Goal: Information Seeking & Learning: Learn about a topic

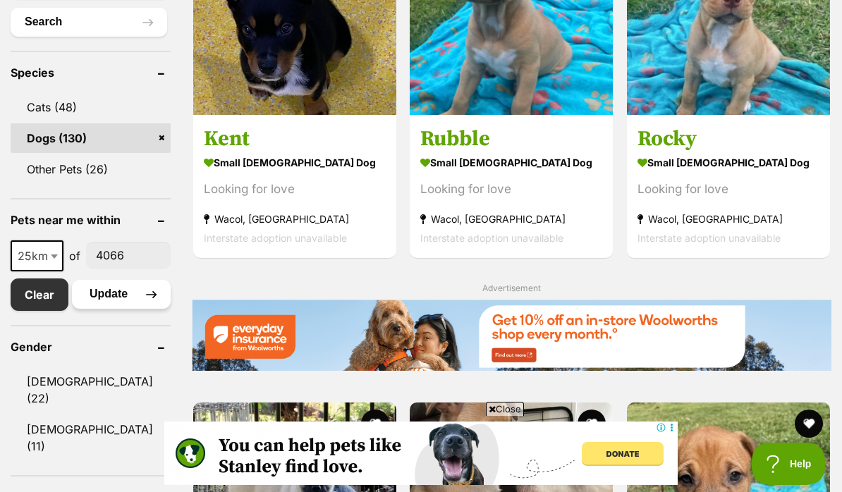
click at [99, 308] on button "Update" at bounding box center [121, 294] width 99 height 28
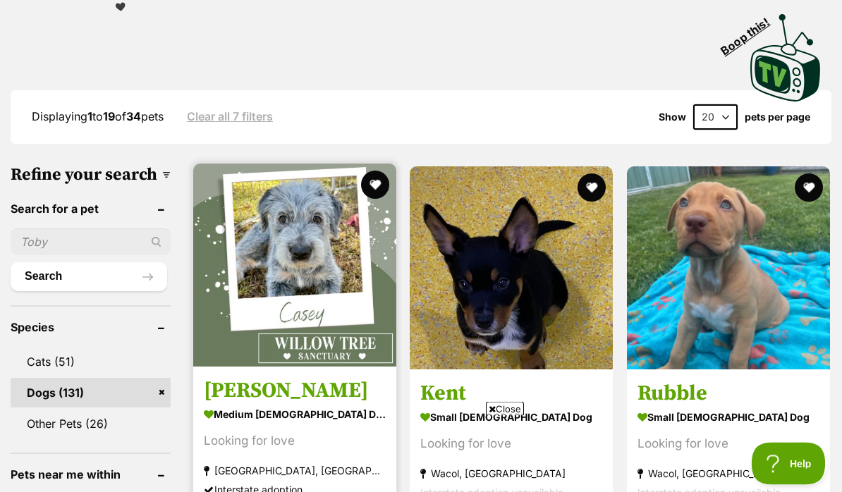
scroll to position [329, 0]
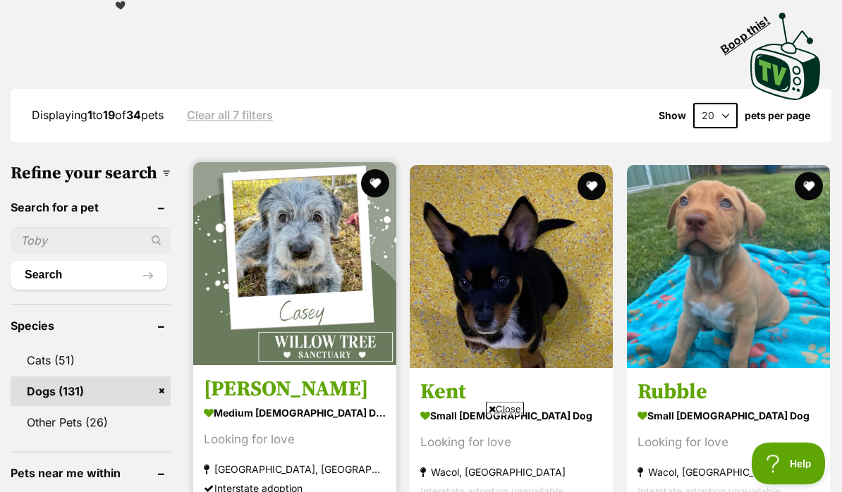
click at [282, 270] on img at bounding box center [294, 264] width 203 height 203
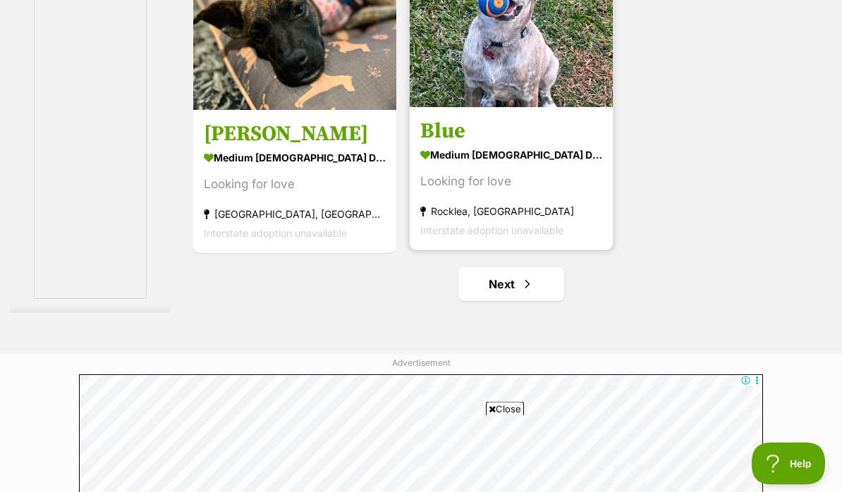
scroll to position [2884, 0]
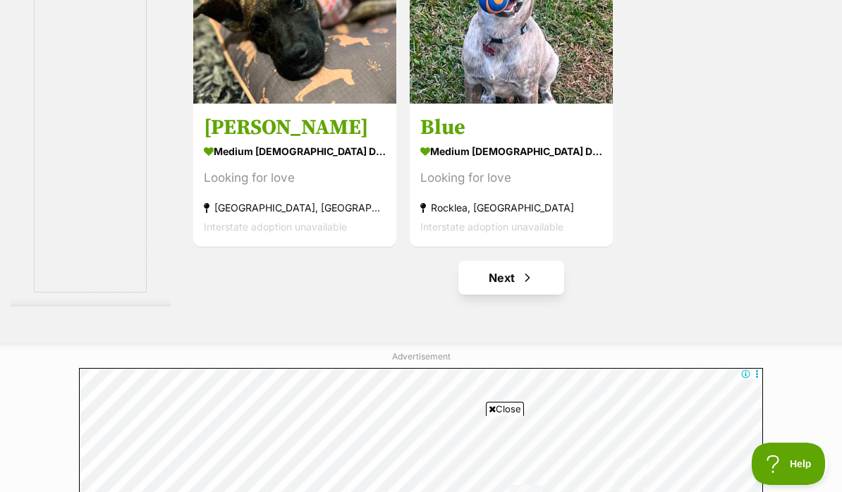
click at [504, 295] on link "Next" at bounding box center [512, 278] width 106 height 34
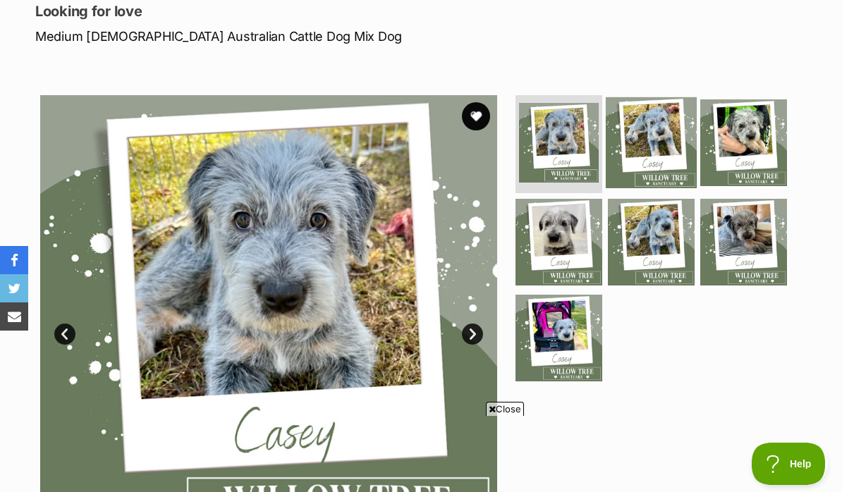
click at [657, 131] on img at bounding box center [651, 142] width 91 height 91
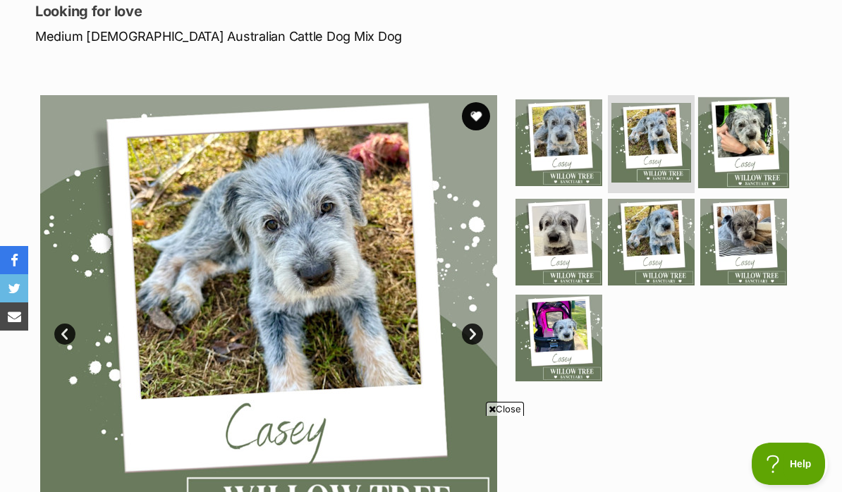
click at [747, 150] on img at bounding box center [744, 142] width 91 height 91
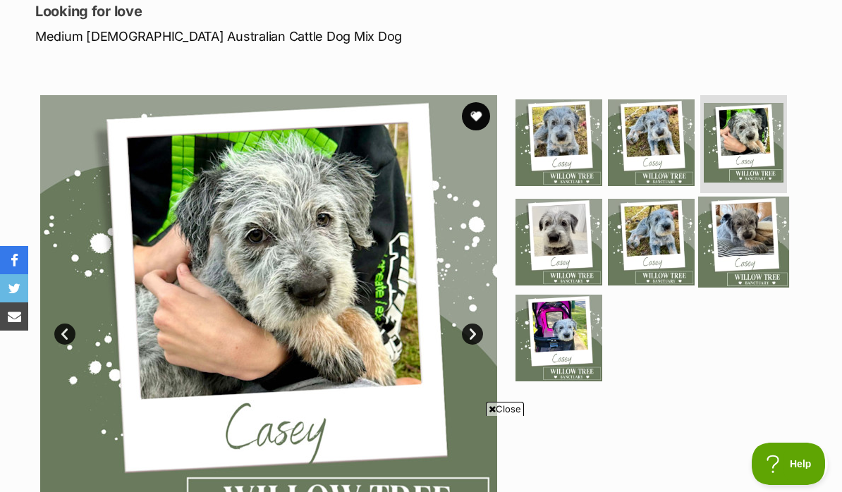
click at [744, 221] on img at bounding box center [744, 242] width 91 height 91
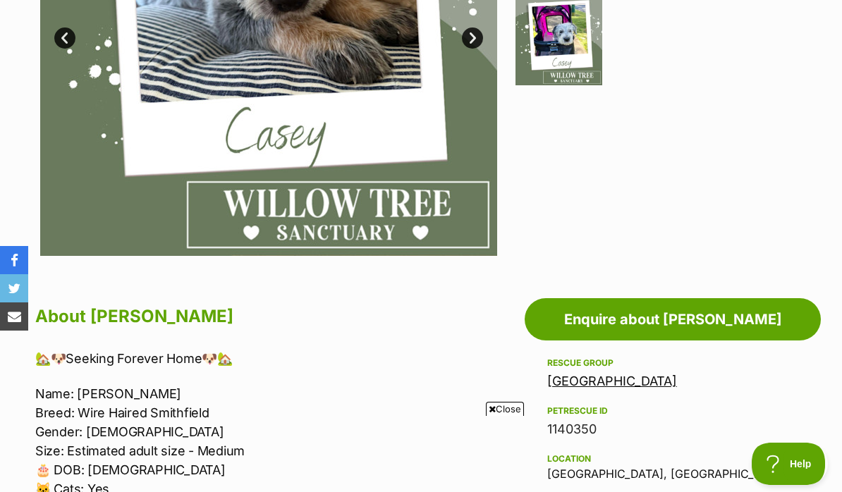
scroll to position [484, 0]
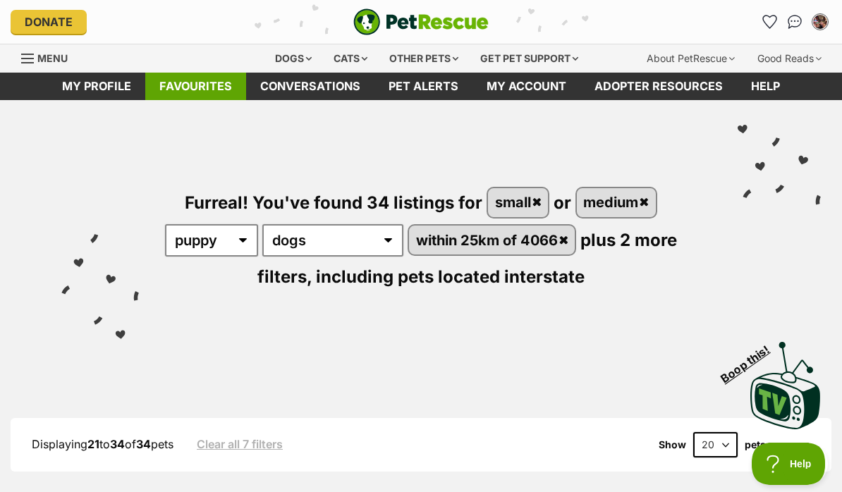
click at [188, 94] on link "Favourites" at bounding box center [195, 87] width 101 height 28
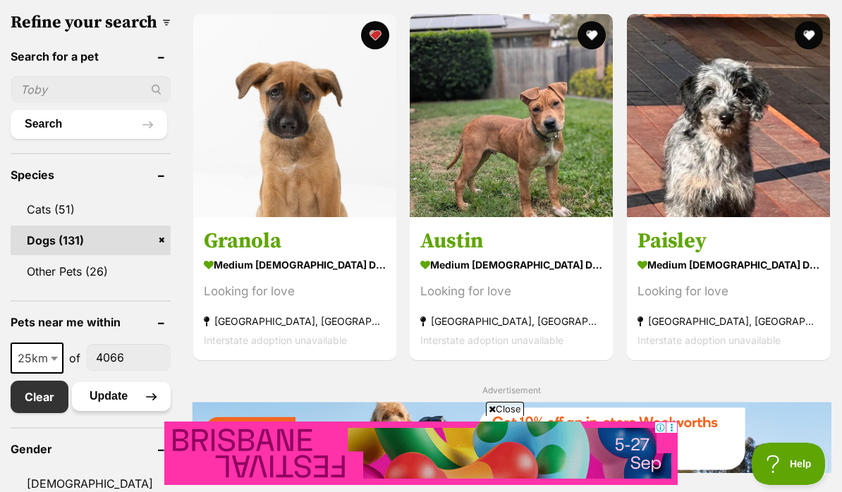
scroll to position [483, 0]
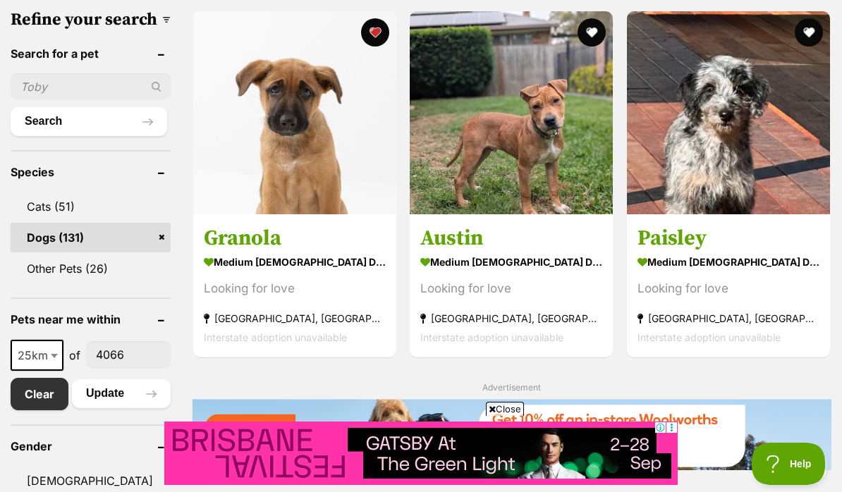
click at [70, 364] on span "of" at bounding box center [74, 355] width 11 height 17
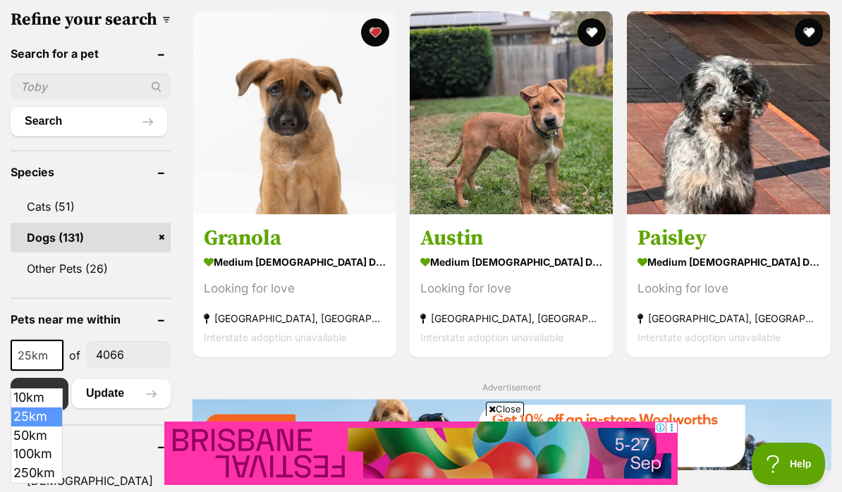
click at [54, 358] on b at bounding box center [54, 356] width 7 height 4
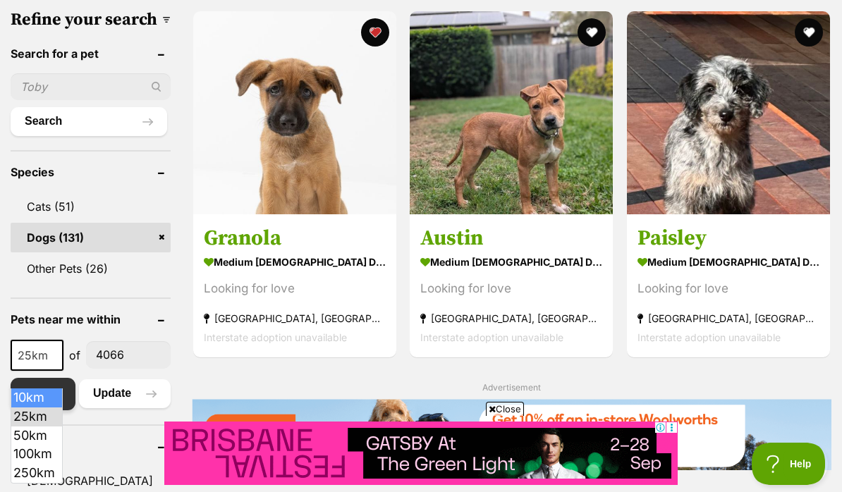
select select "10"
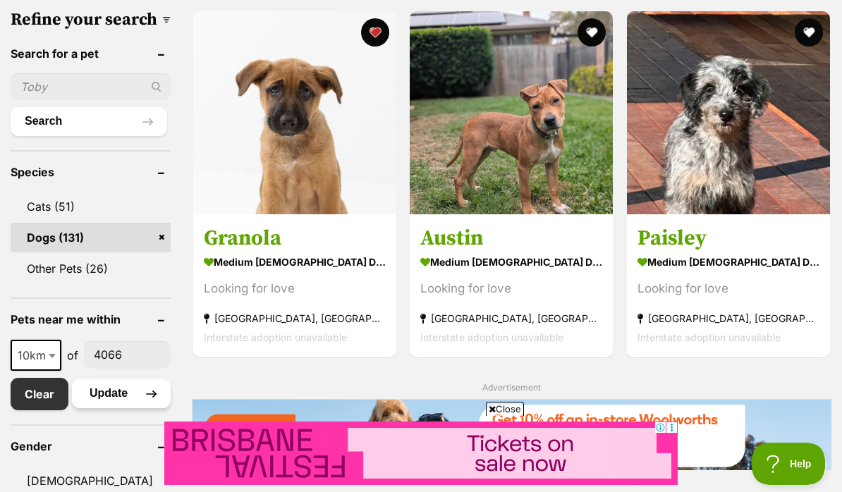
click at [120, 408] on button "Update" at bounding box center [121, 394] width 99 height 28
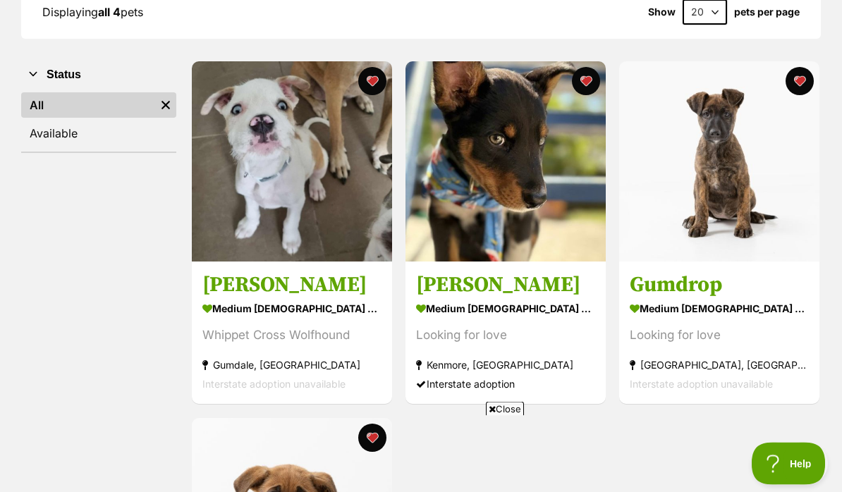
scroll to position [240, 0]
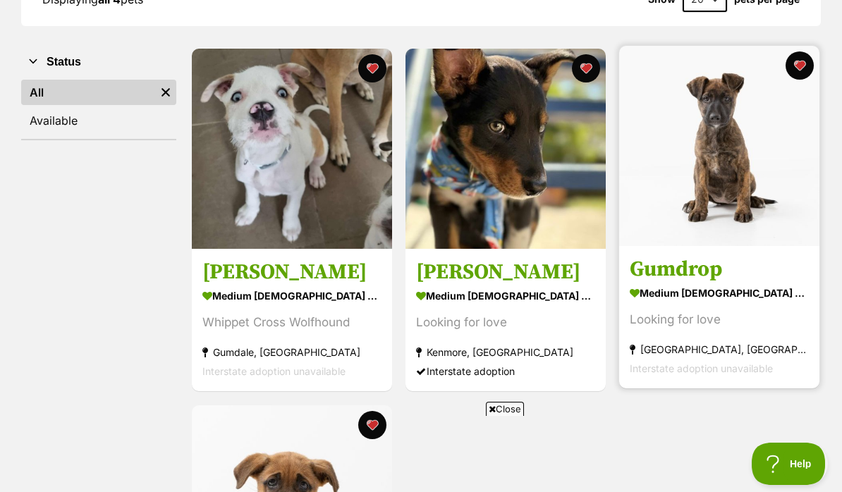
click at [732, 221] on img at bounding box center [720, 146] width 200 height 200
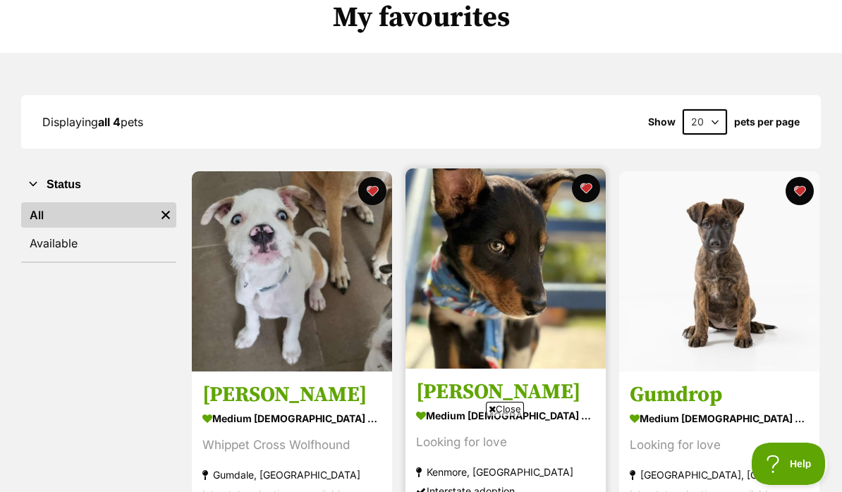
scroll to position [88, 0]
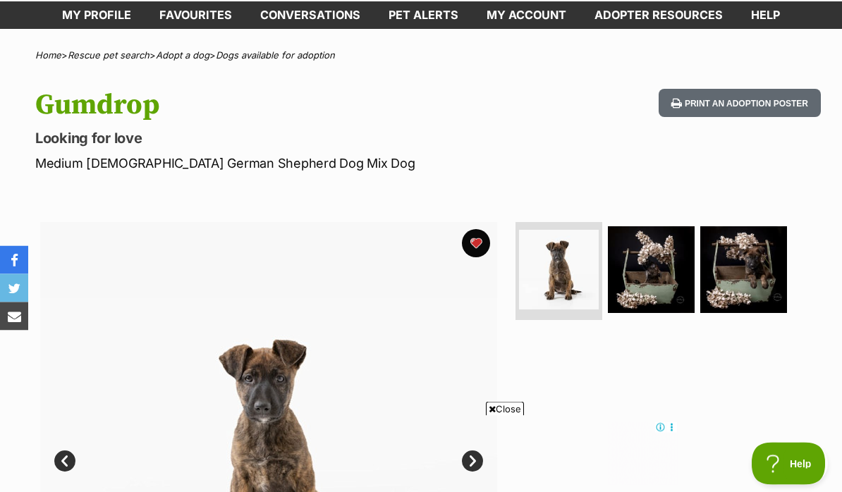
scroll to position [46, 0]
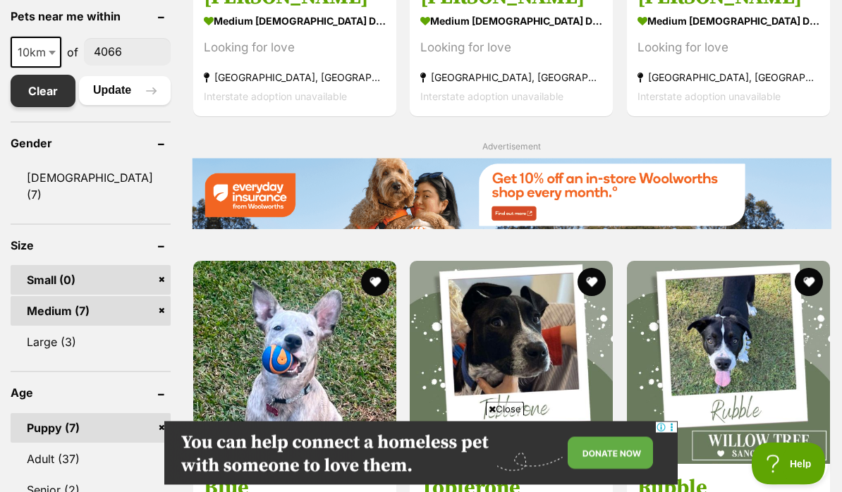
scroll to position [725, 0]
click at [49, 55] on b at bounding box center [52, 53] width 7 height 4
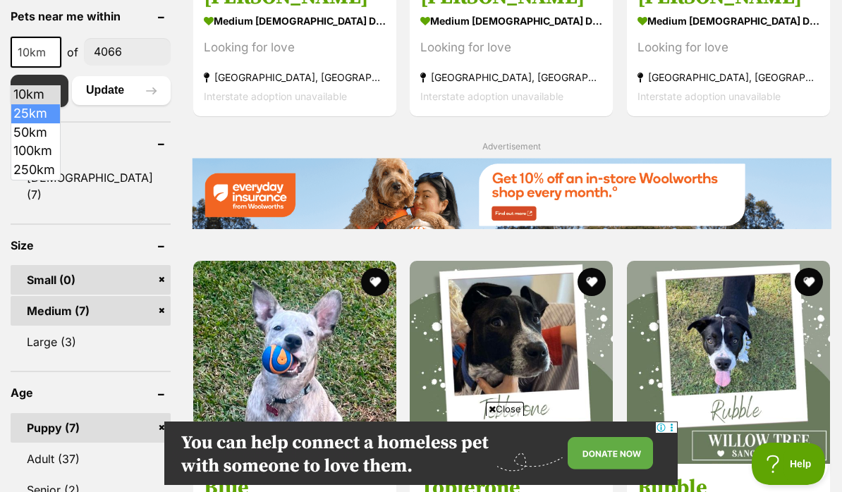
select select "25"
click at [112, 104] on button "Update" at bounding box center [121, 90] width 99 height 28
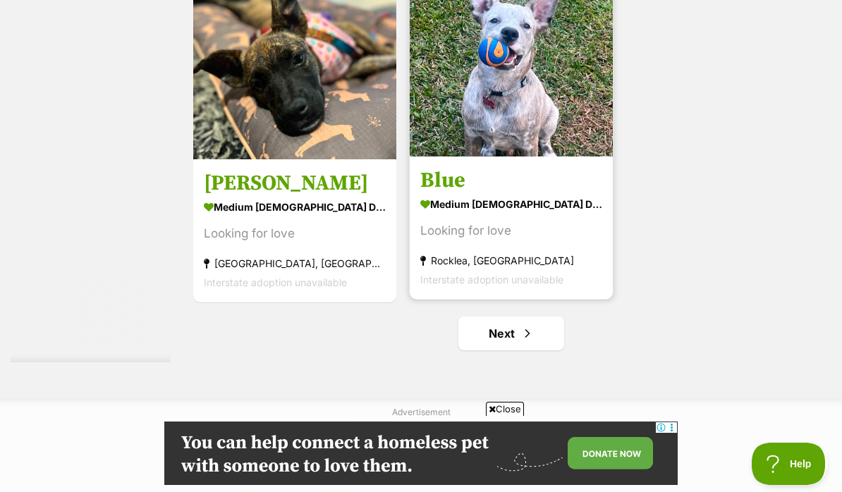
scroll to position [2829, 0]
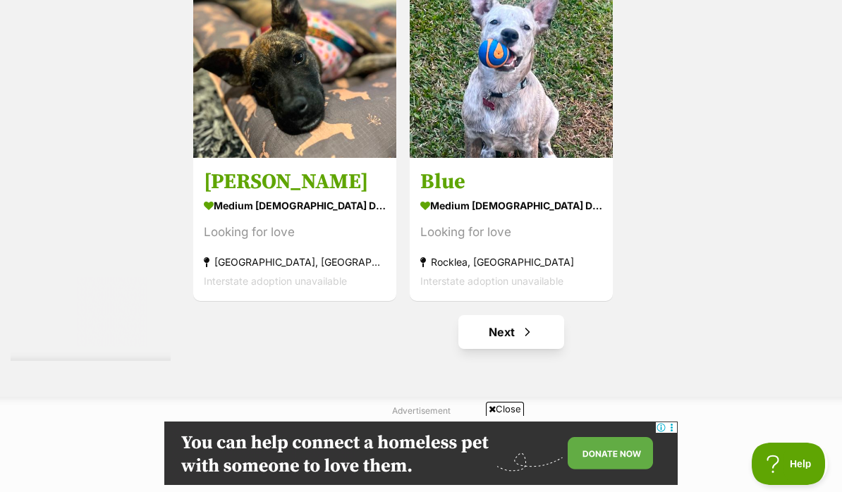
click at [507, 349] on link "Next" at bounding box center [512, 332] width 106 height 34
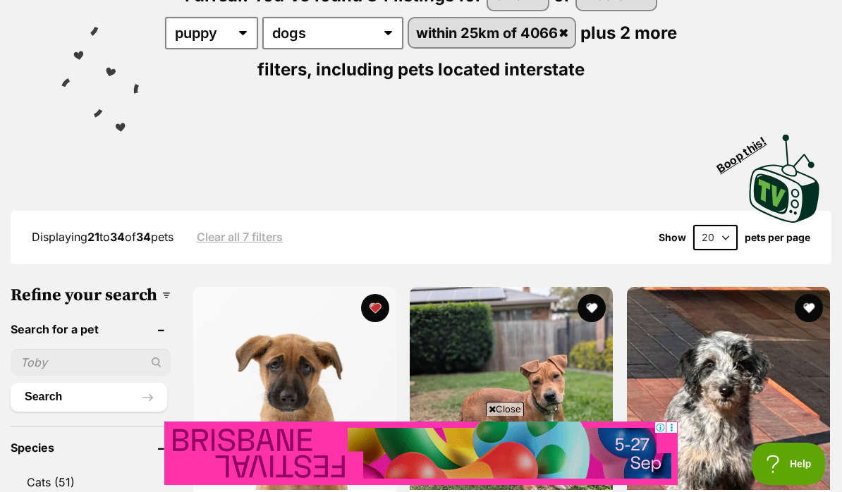
scroll to position [206, 0]
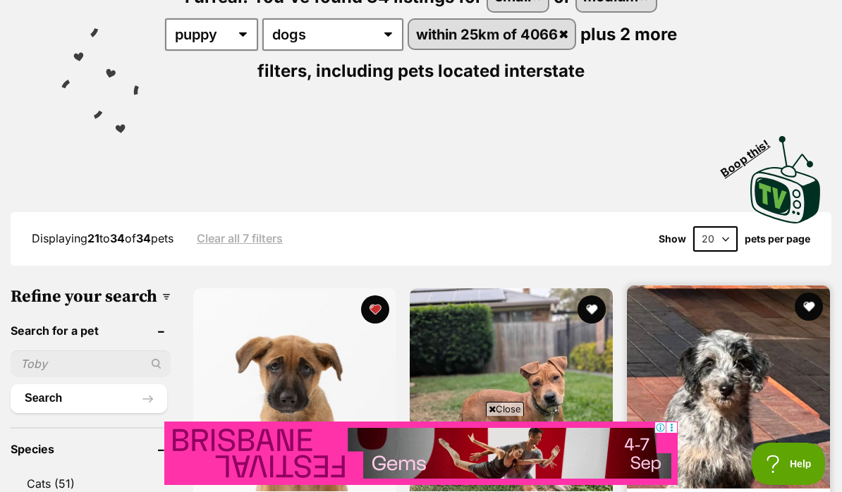
click at [732, 412] on img at bounding box center [728, 387] width 203 height 203
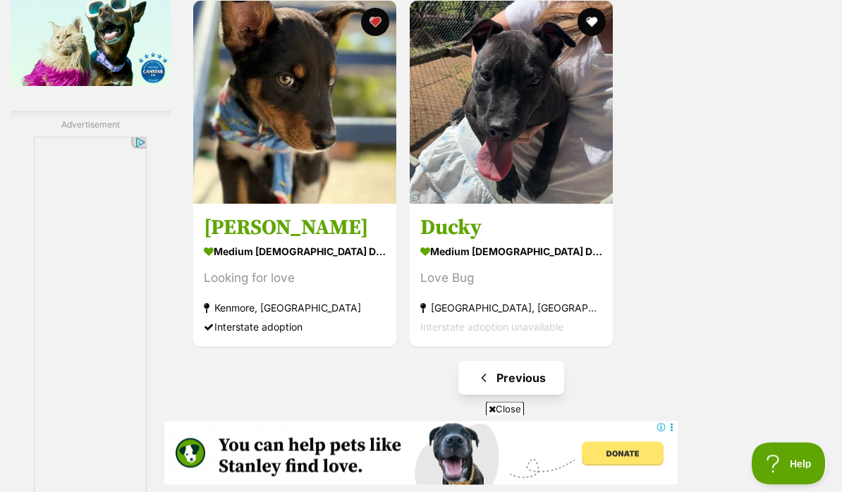
scroll to position [2067, 0]
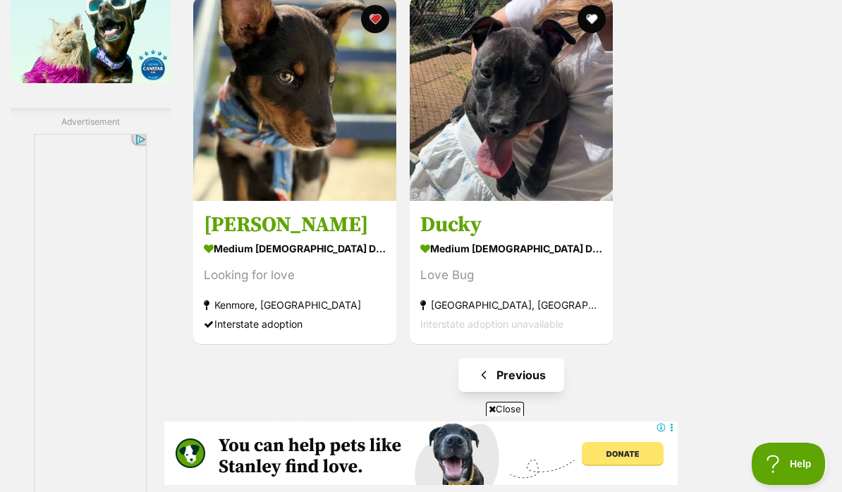
click at [499, 392] on link "Previous" at bounding box center [512, 375] width 106 height 34
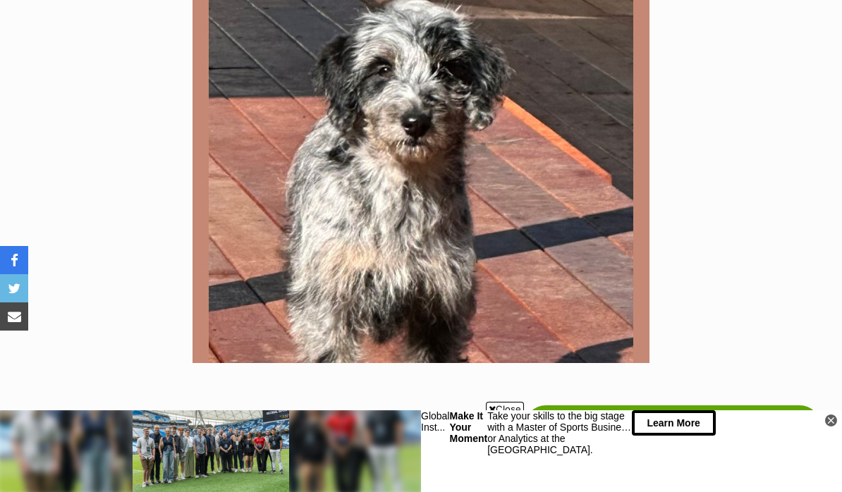
scroll to position [342, 0]
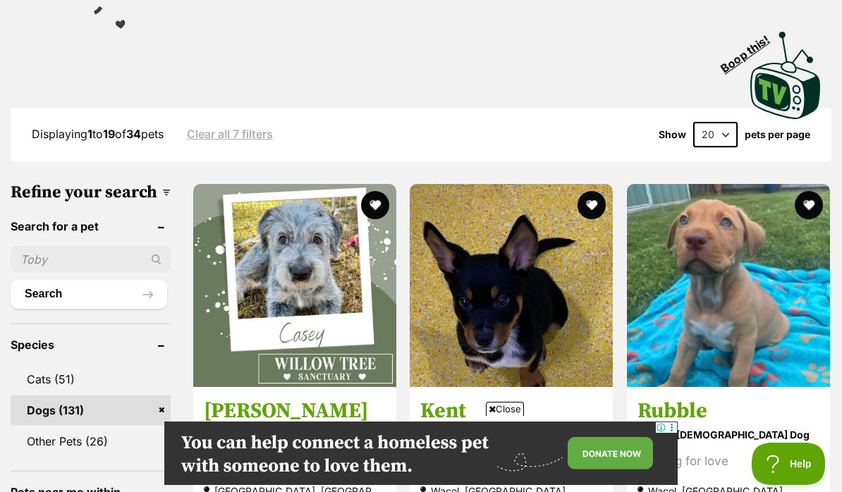
scroll to position [322, 0]
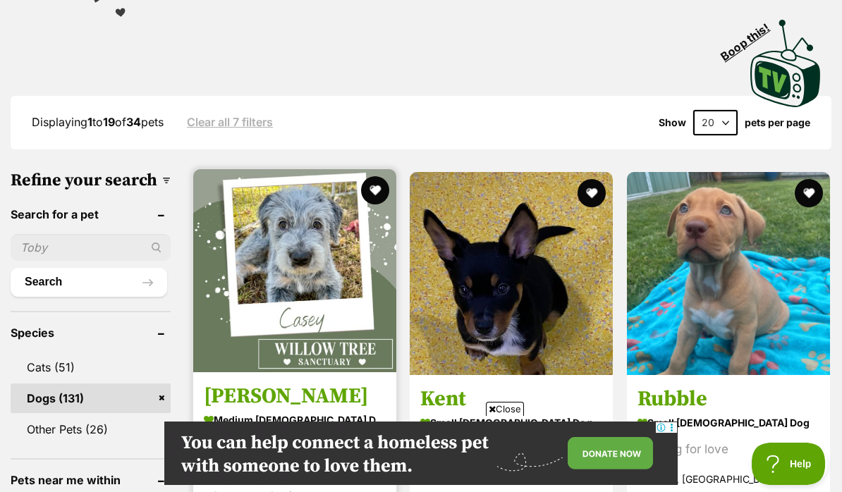
click at [287, 302] on img at bounding box center [294, 270] width 203 height 203
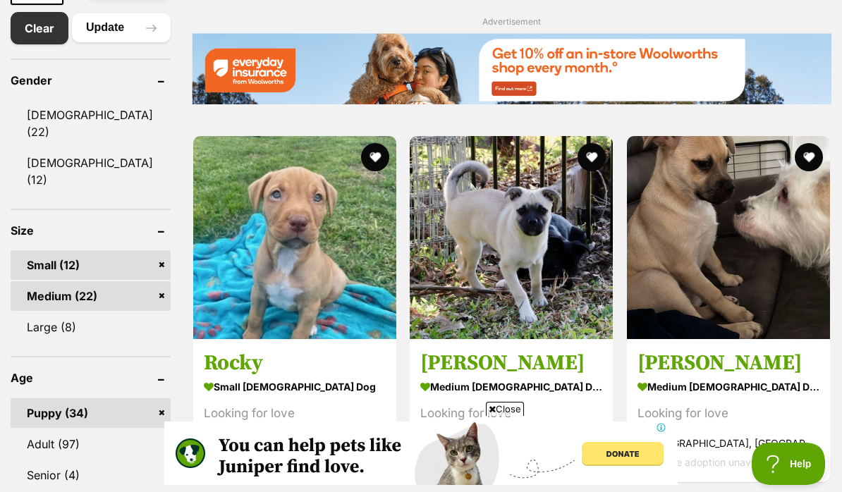
scroll to position [0, 0]
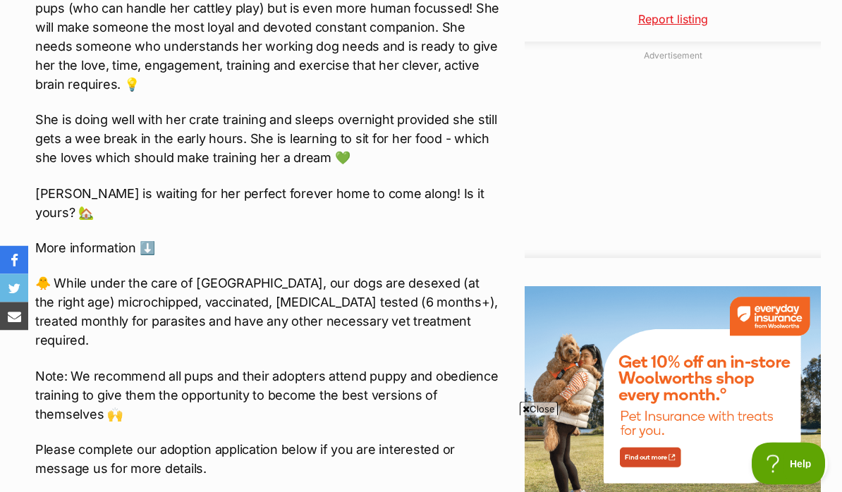
scroll to position [1506, 0]
